Goal: Book appointment/travel/reservation

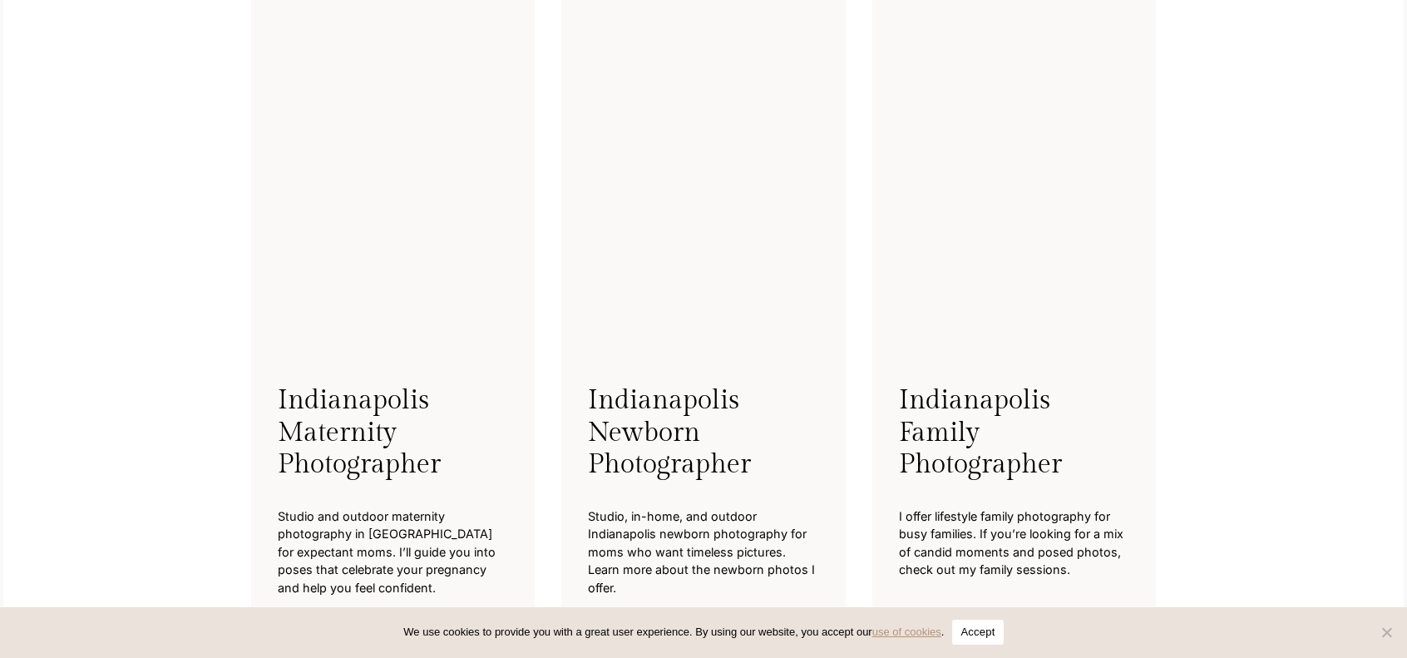
scroll to position [3990, 0]
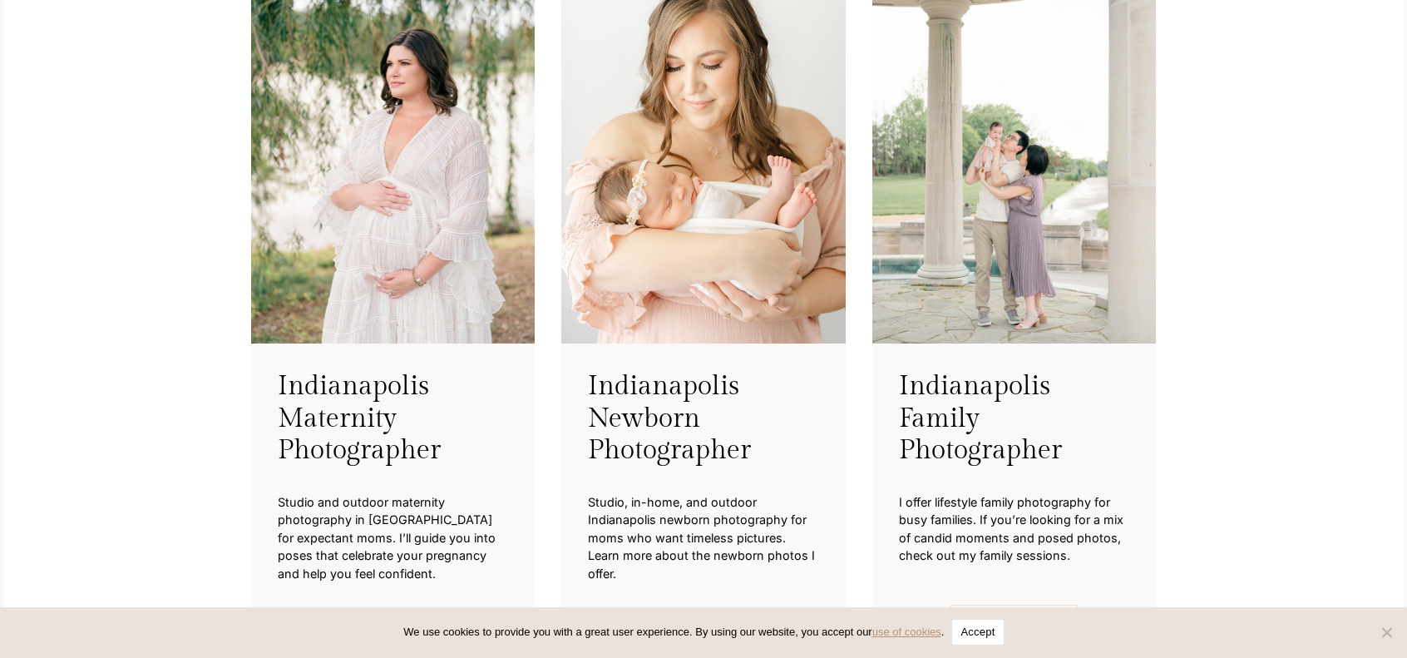
click at [965, 428] on h3 "Indianapolis Family Photographer" at bounding box center [1014, 418] width 230 height 96
click at [972, 528] on p "I offer lifestyle family photography for busy families. If you’re looking for a…" at bounding box center [1014, 529] width 230 height 98
click at [958, 440] on h3 "Indianapolis Family Photographer" at bounding box center [1014, 418] width 230 height 96
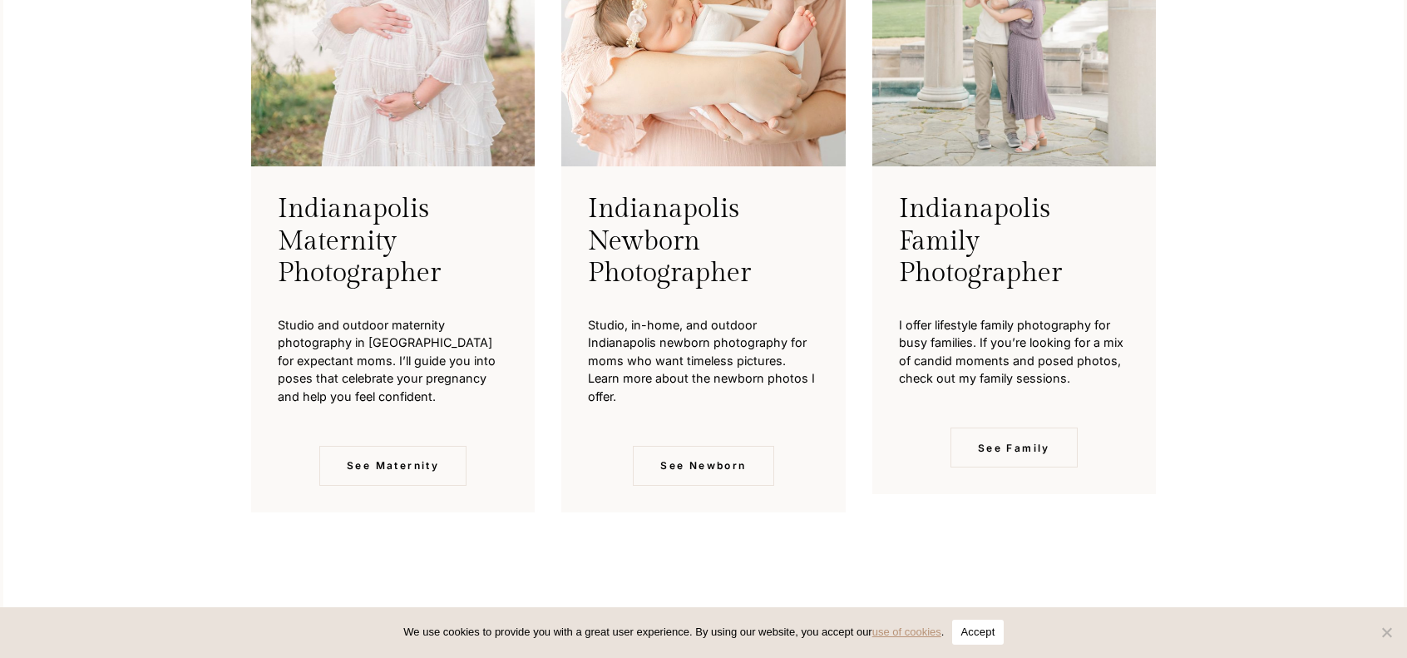
scroll to position [4239, 0]
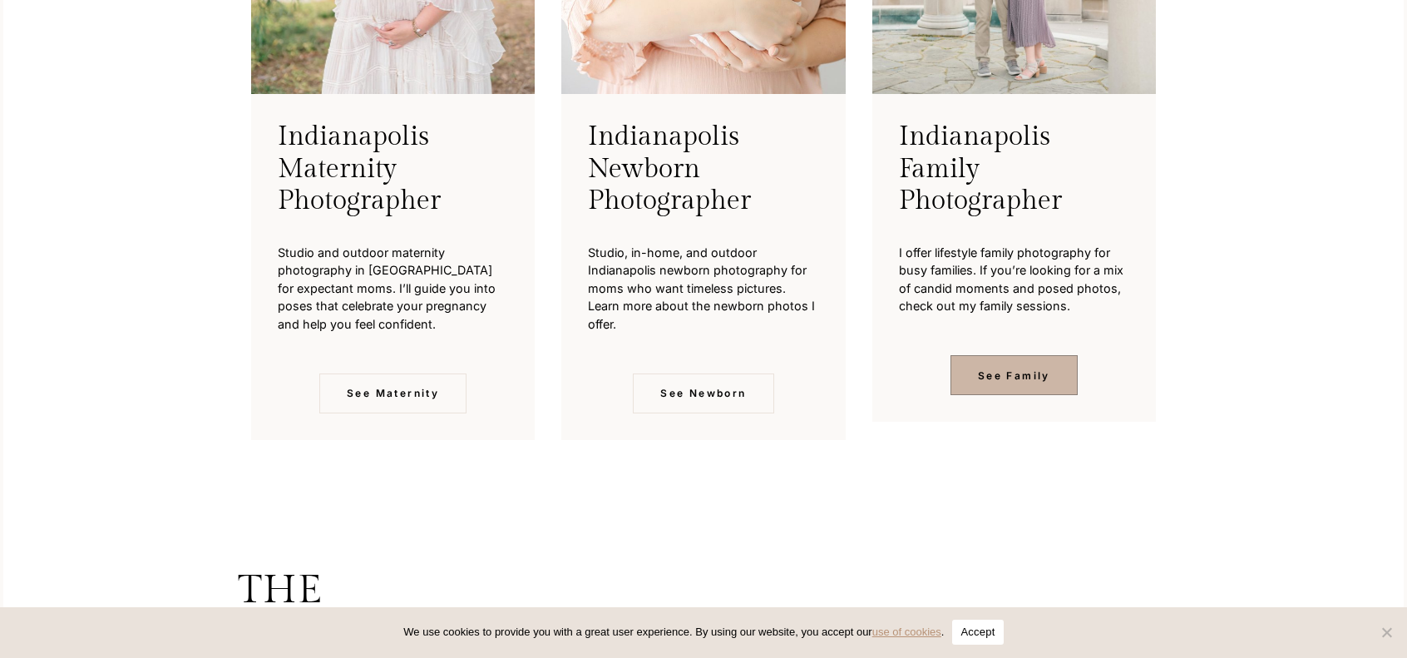
click at [1032, 367] on link "See Family" at bounding box center [1013, 375] width 127 height 40
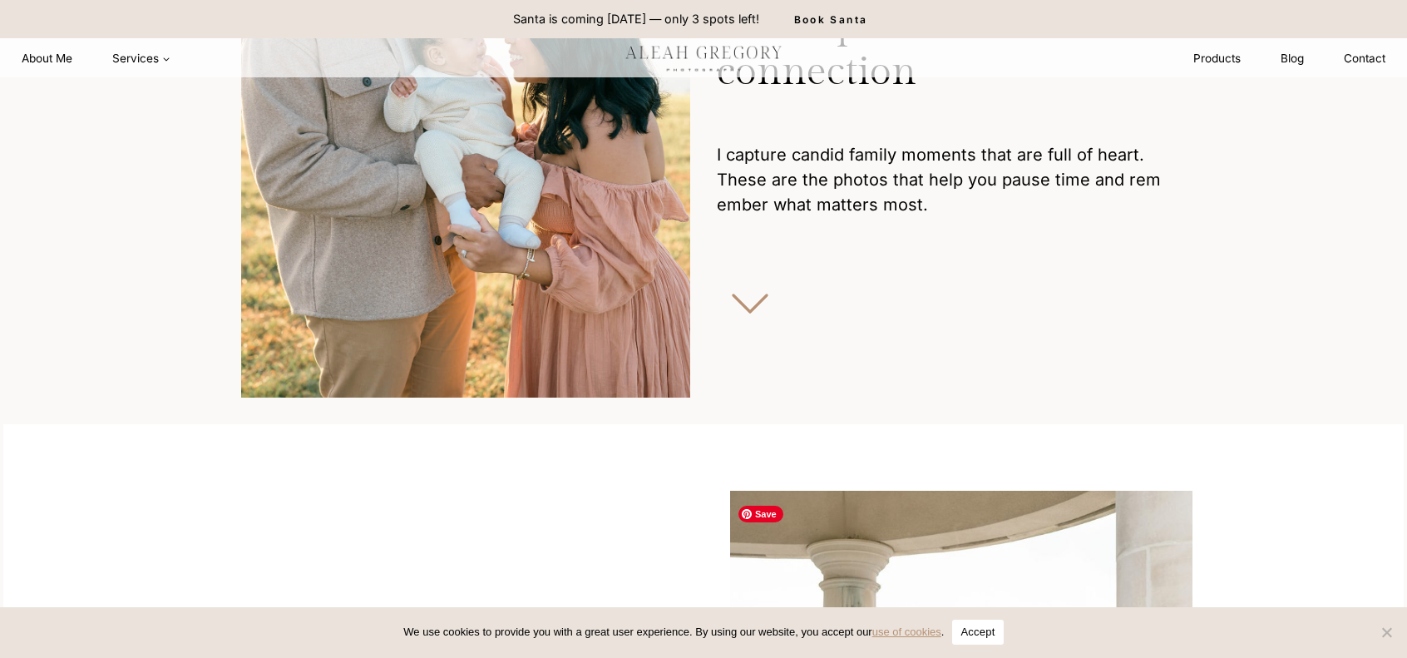
scroll to position [249, 0]
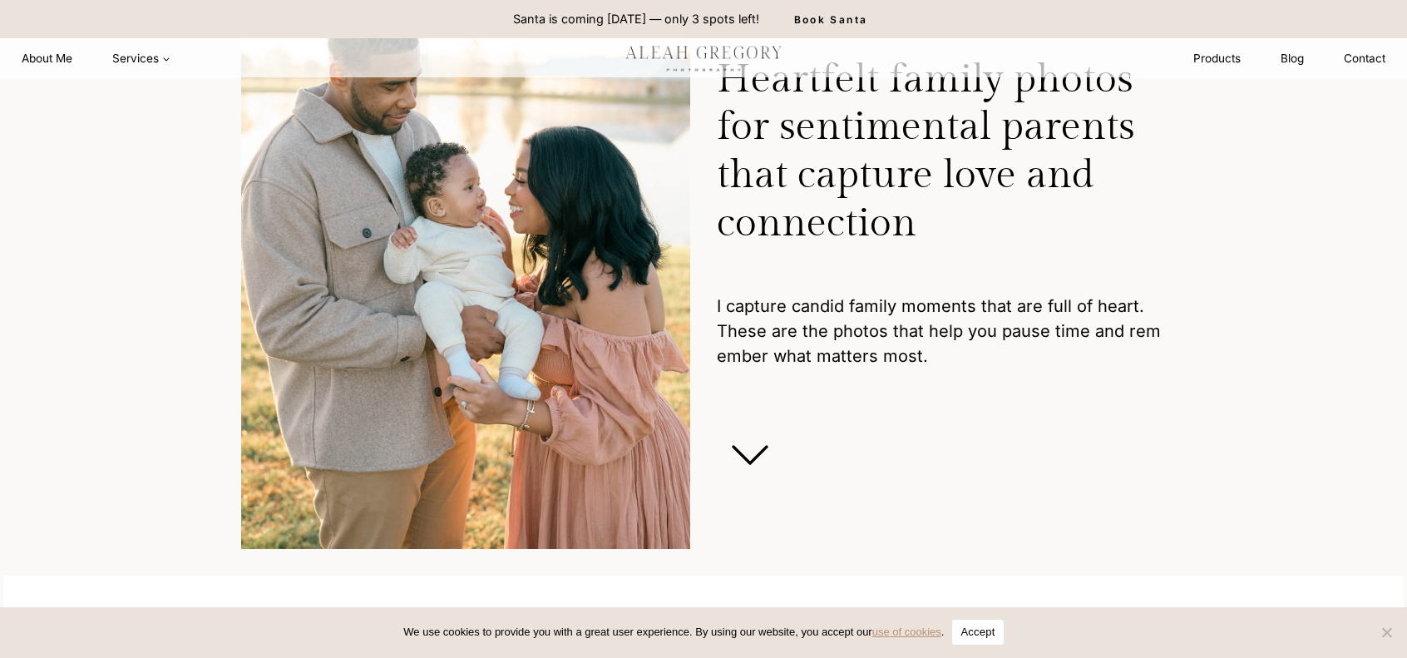
click at [753, 445] on icon at bounding box center [750, 455] width 67 height 67
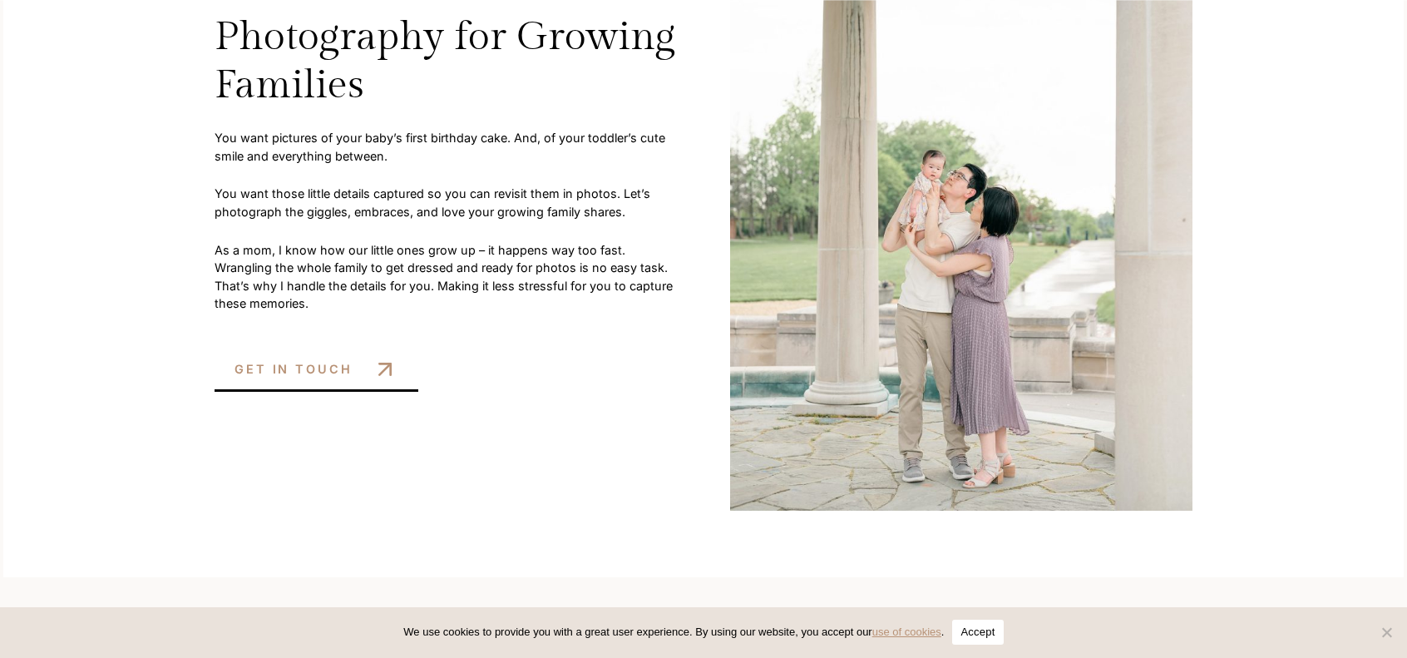
scroll to position [997, 0]
click at [347, 384] on link "GET IN TOUCH" at bounding box center [317, 372] width 204 height 39
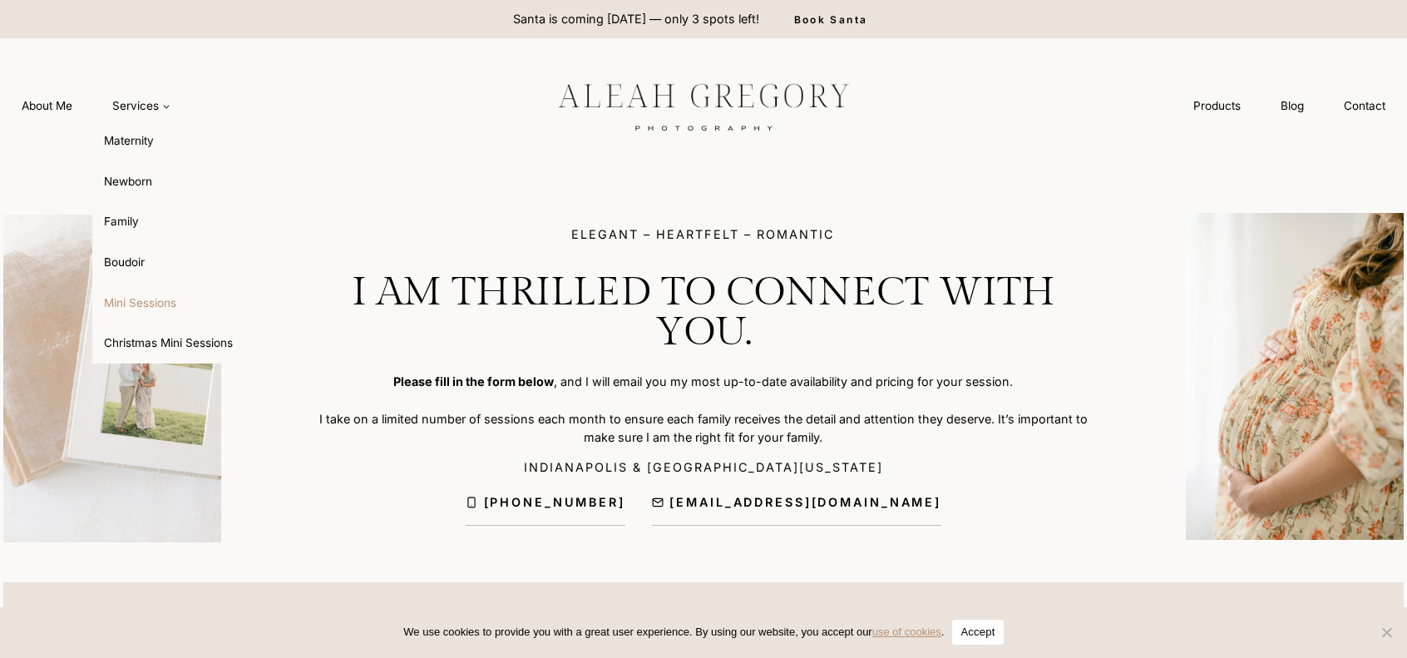
click at [143, 299] on link "Mini Sessions" at bounding box center [183, 303] width 183 height 40
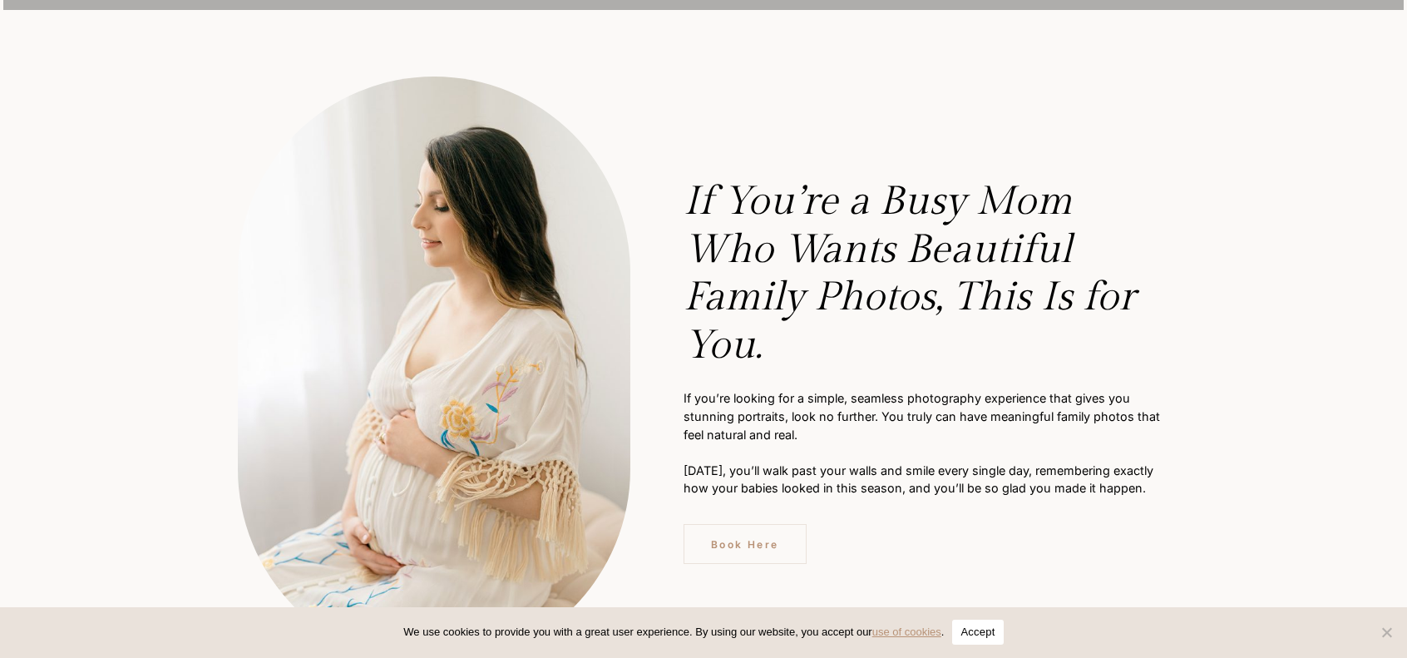
scroll to position [664, 0]
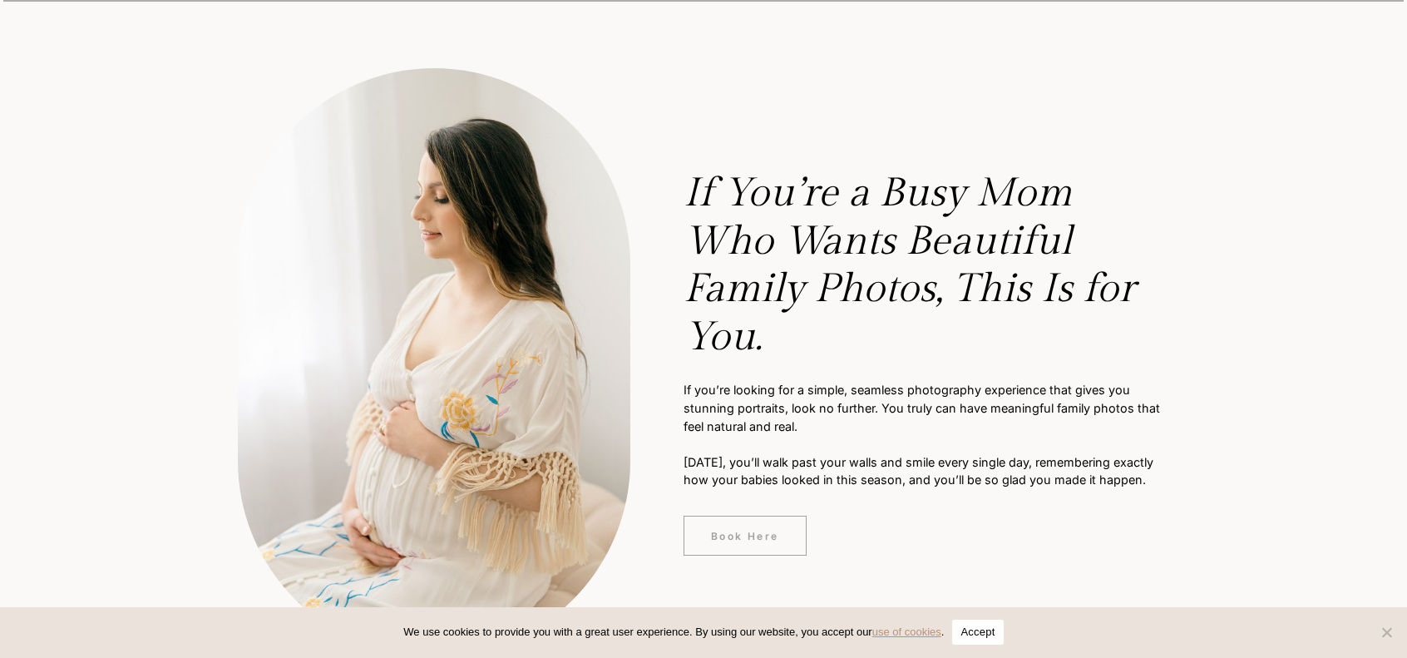
click at [738, 515] on link "Book Here" at bounding box center [744, 535] width 123 height 40
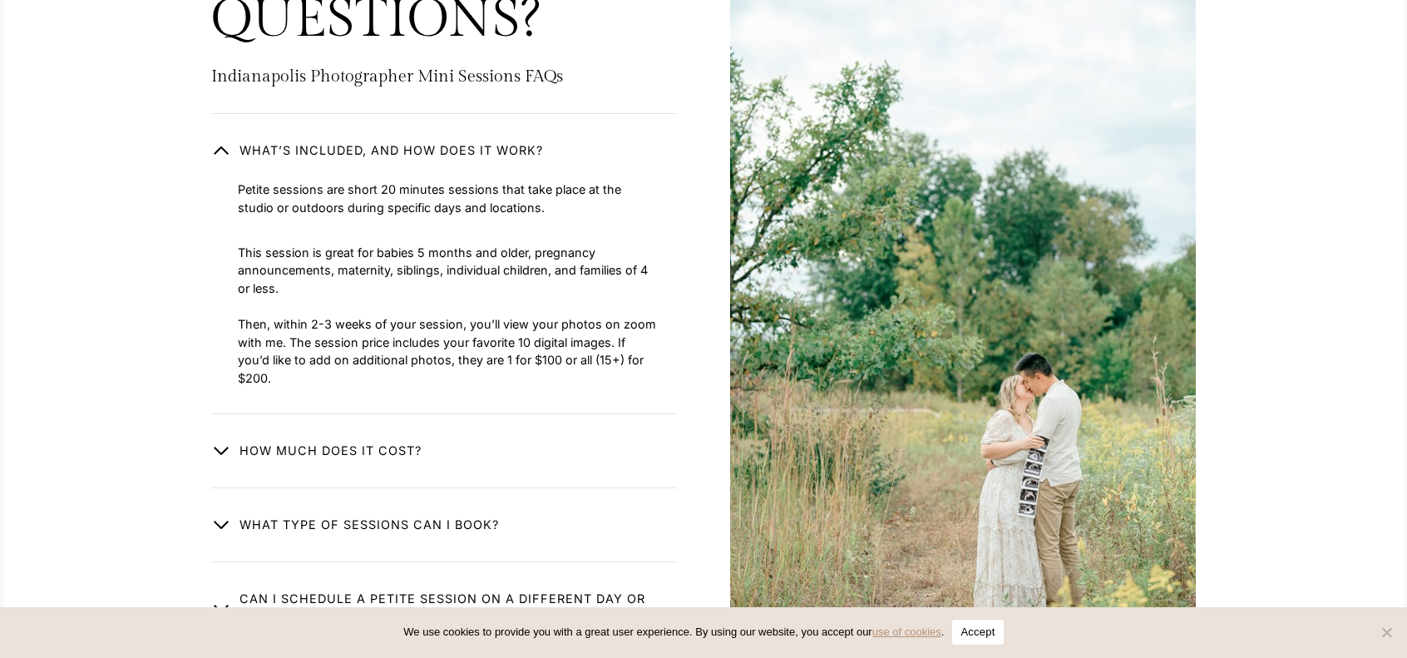
scroll to position [5528, 0]
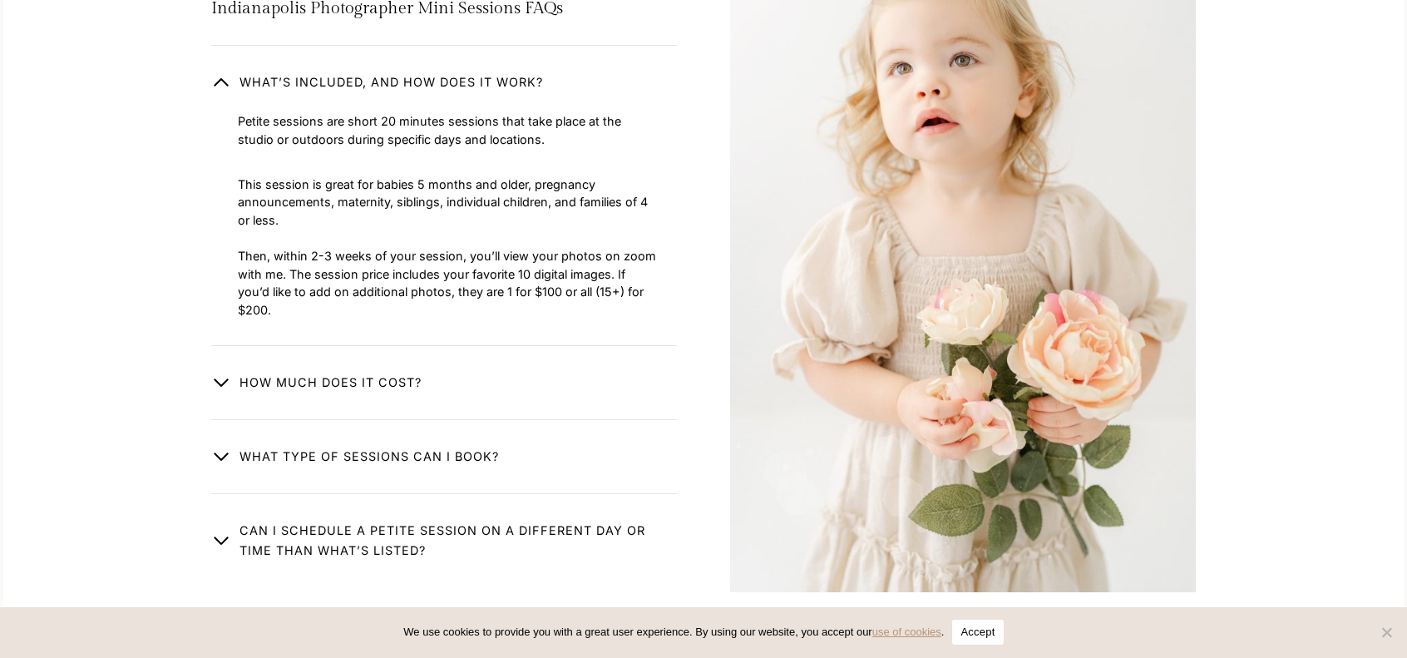
click at [196, 393] on div "QUESTIONS? Indianapolis Photographer Mini Sessions FAQs What’s included, and ho…" at bounding box center [703, 282] width 1064 height 831
click at [215, 446] on span "button" at bounding box center [221, 456] width 20 height 20
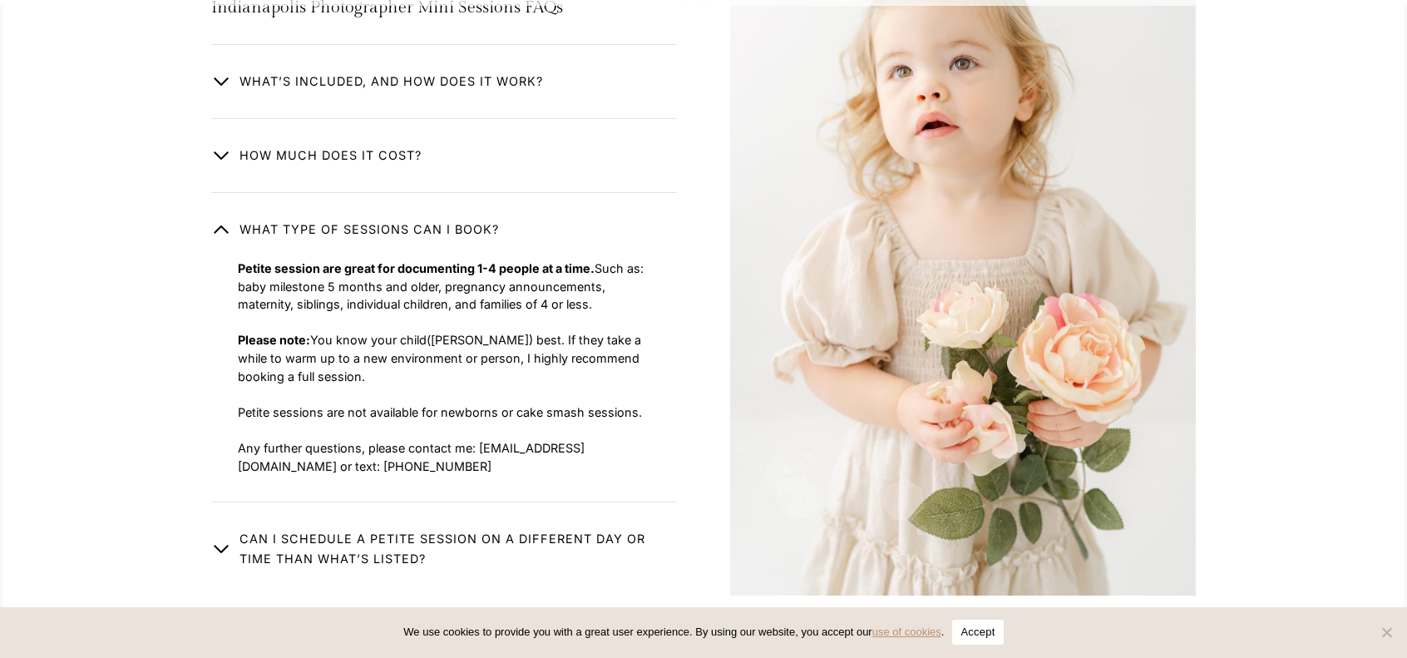
scroll to position [5524, 0]
click at [220, 540] on span "button" at bounding box center [221, 550] width 20 height 20
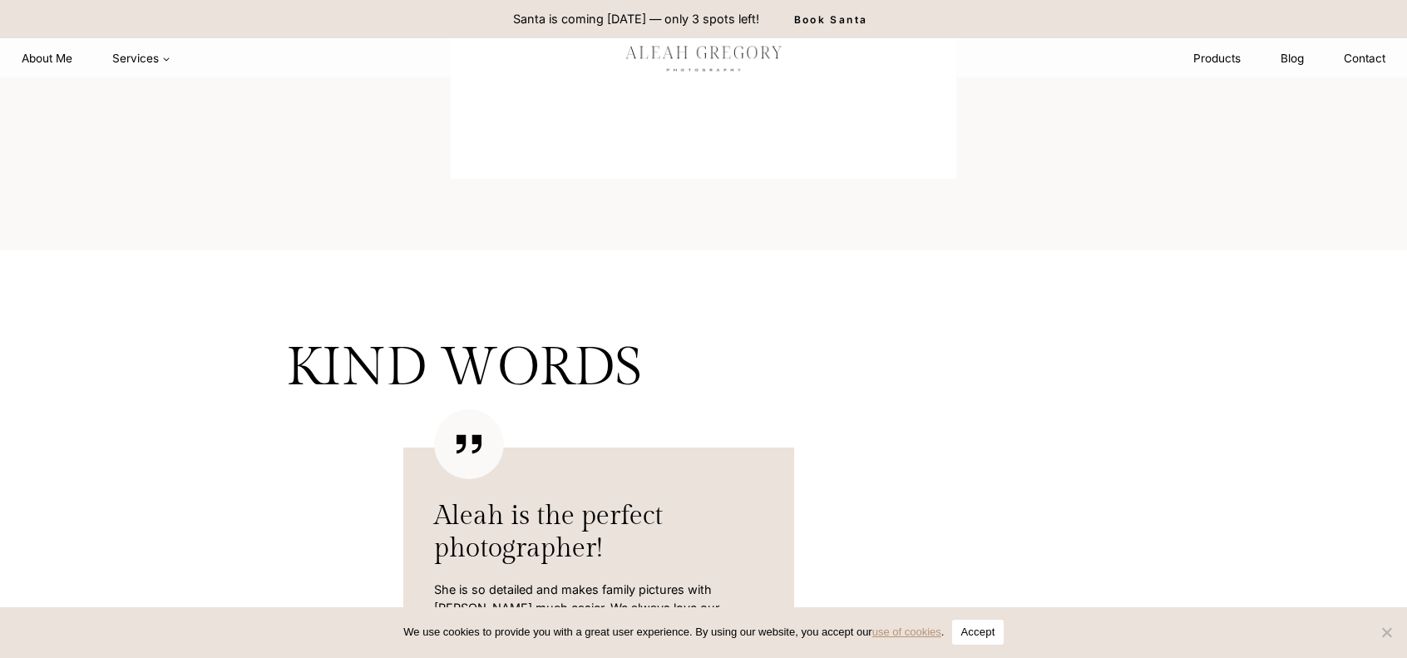
scroll to position [3194, 0]
